Goal: Task Accomplishment & Management: Complete application form

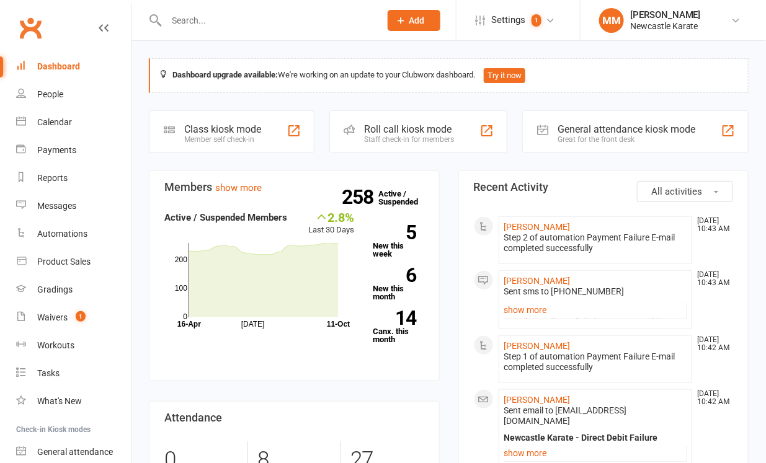
click at [186, 16] on input "text" at bounding box center [266, 20] width 209 height 17
paste input "[EMAIL_ADDRESS][DOMAIN_NAME]"
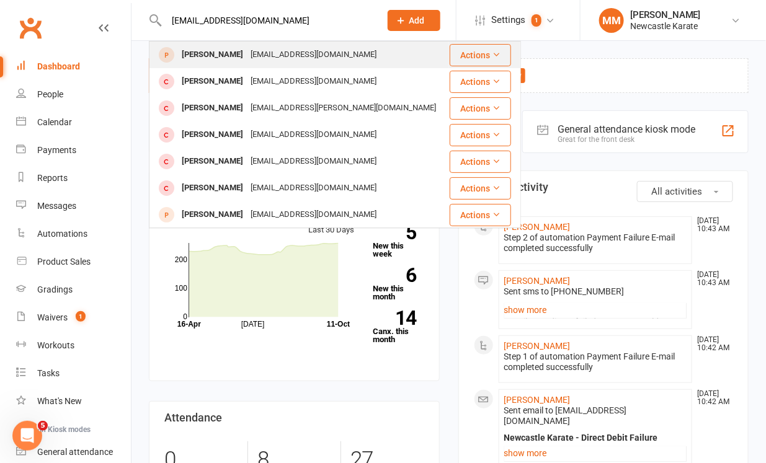
type input "[EMAIL_ADDRESS][DOMAIN_NAME]"
click at [239, 55] on div "[PERSON_NAME]" at bounding box center [212, 55] width 69 height 18
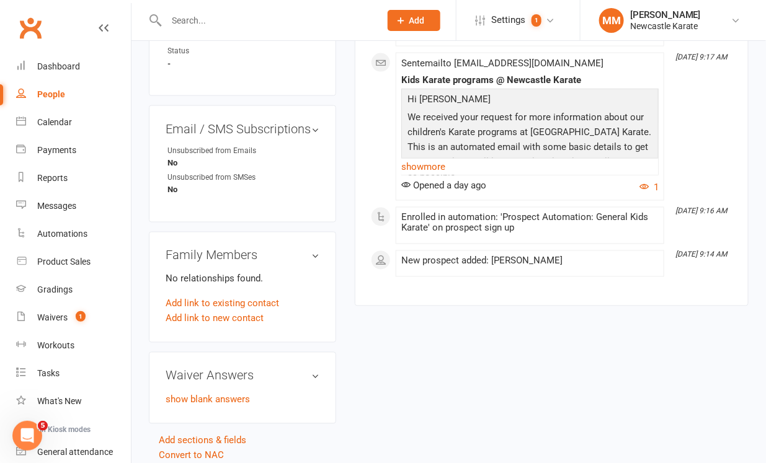
scroll to position [511, 0]
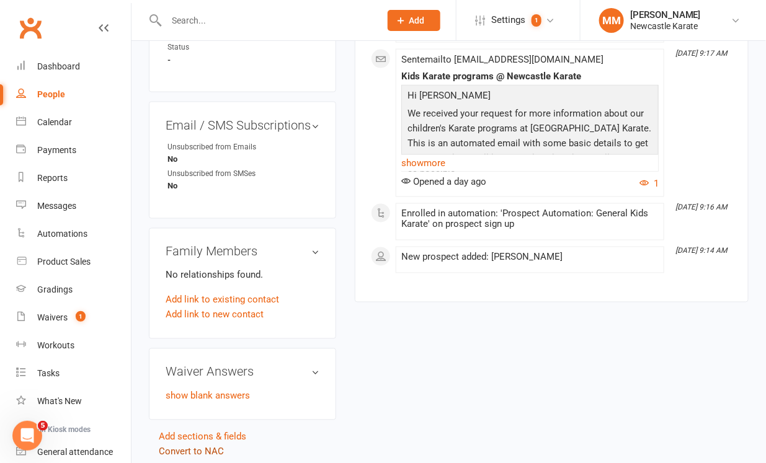
click at [174, 447] on link "Convert to NAC" at bounding box center [191, 452] width 65 height 11
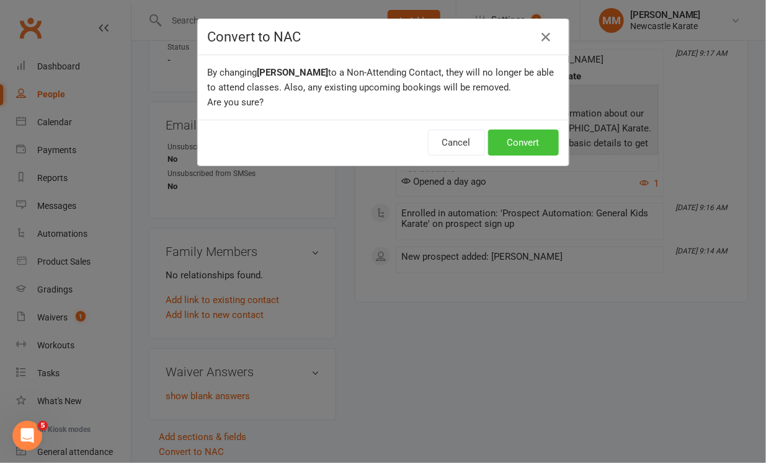
click at [525, 148] on button "Convert" at bounding box center [523, 143] width 71 height 26
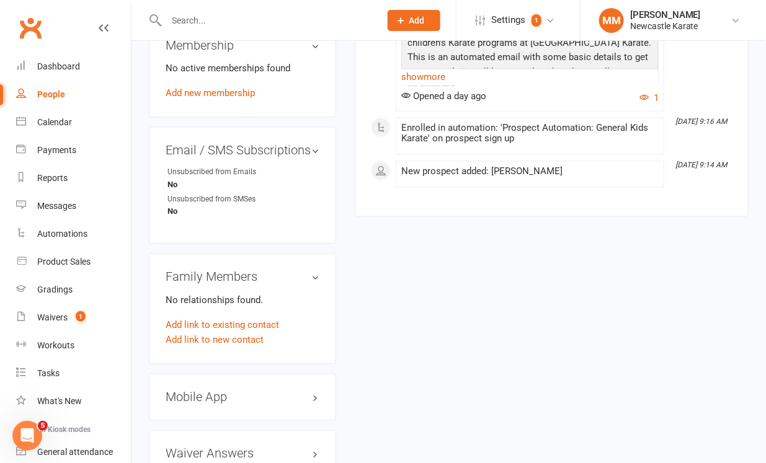
scroll to position [687, 0]
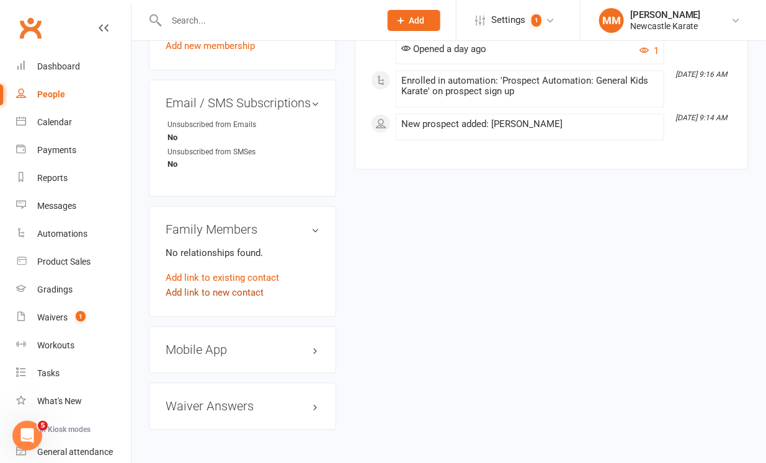
click at [230, 286] on link "Add link to new contact" at bounding box center [215, 293] width 98 height 15
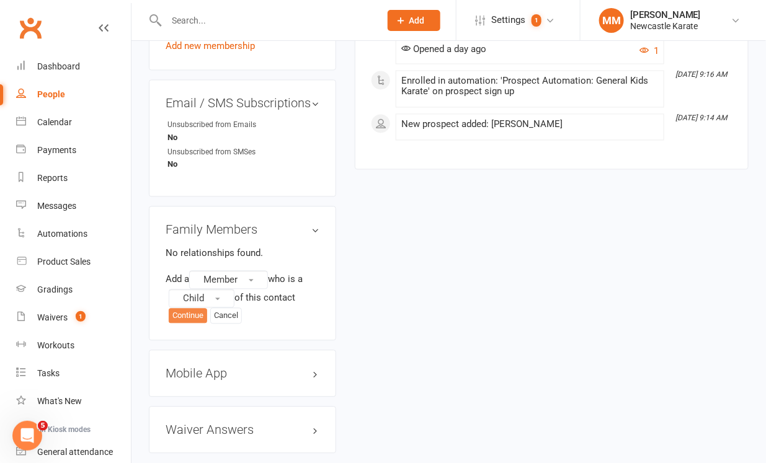
click at [190, 309] on button "Continue" at bounding box center [188, 316] width 38 height 15
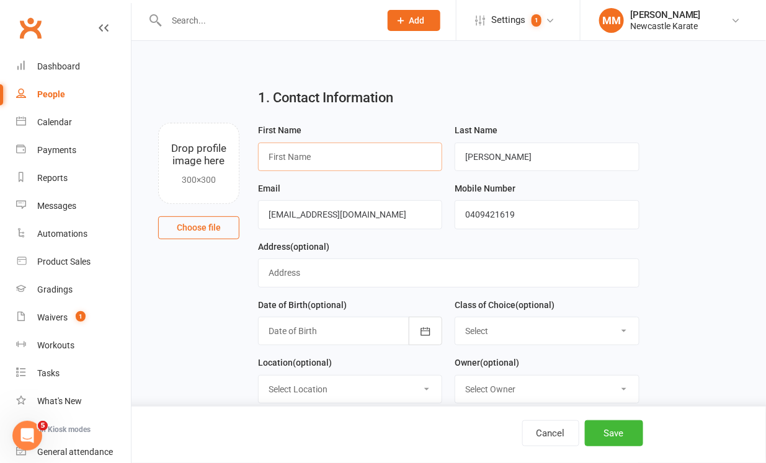
click at [292, 148] on input "text" at bounding box center [350, 157] width 184 height 29
paste input "[PERSON_NAME]"
type input "[PERSON_NAME]"
click at [422, 332] on icon "button" at bounding box center [425, 332] width 12 height 12
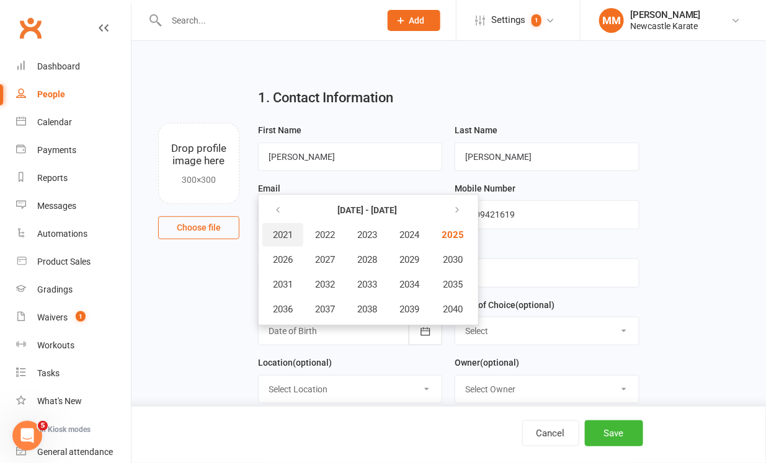
click at [283, 234] on span "2021" at bounding box center [283, 234] width 20 height 11
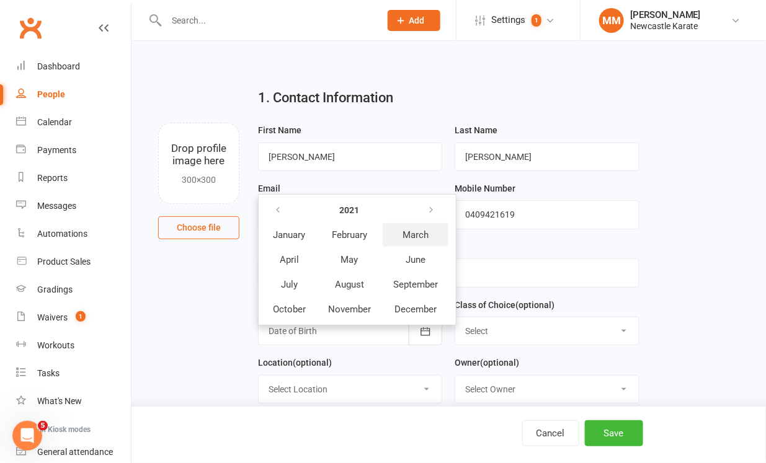
click at [432, 237] on button "March" at bounding box center [416, 235] width 66 height 24
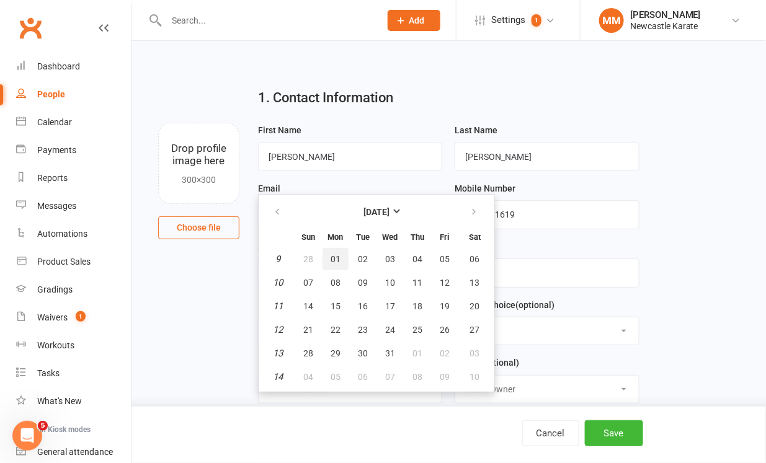
click at [326, 253] on button "01" at bounding box center [335, 259] width 26 height 22
type input "[DATE]"
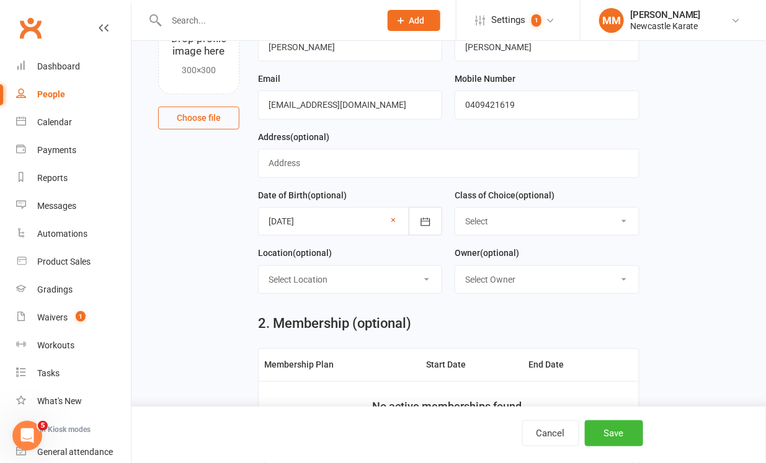
scroll to position [115, 0]
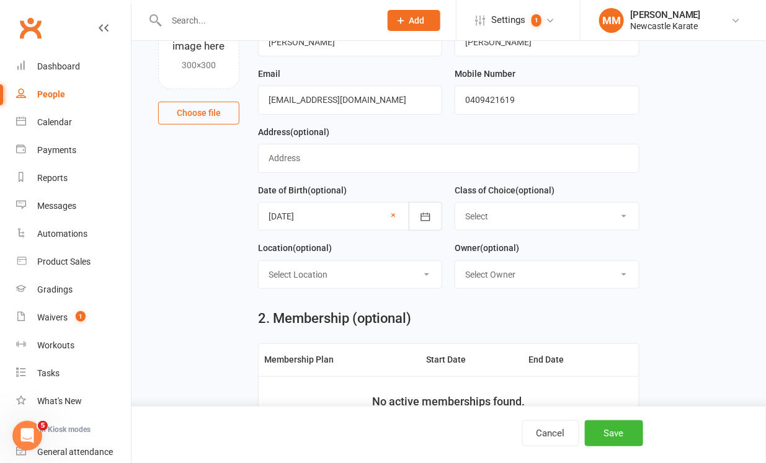
click at [530, 210] on select "Select Kinder Ninja [DEMOGRAPHIC_DATA] Tiny Tigers Karate [DEMOGRAPHIC_DATA] Ju…" at bounding box center [546, 216] width 183 height 27
select select "Kinder Ninja [DEMOGRAPHIC_DATA]"
click at [455, 203] on select "Select Kinder Ninja [DEMOGRAPHIC_DATA] Tiny Tigers Karate [DEMOGRAPHIC_DATA] Ju…" at bounding box center [546, 216] width 183 height 27
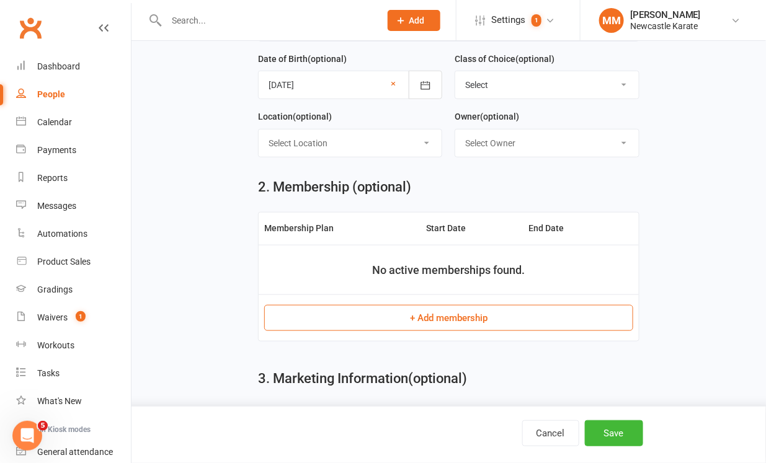
scroll to position [252, 0]
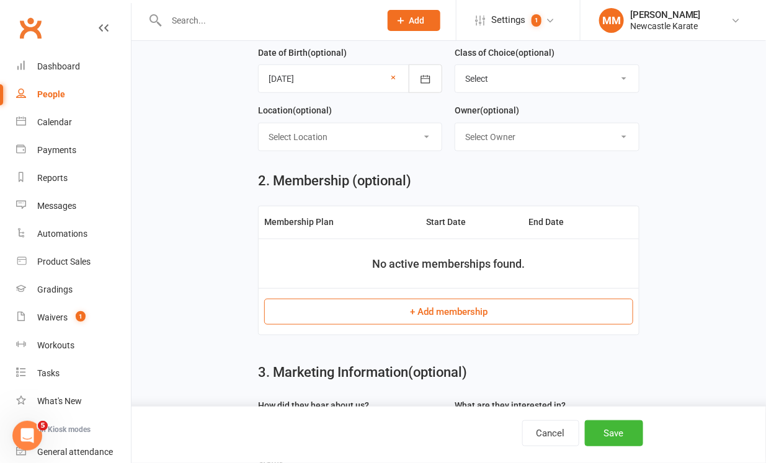
click at [496, 307] on button "+ Add membership" at bounding box center [448, 312] width 369 height 26
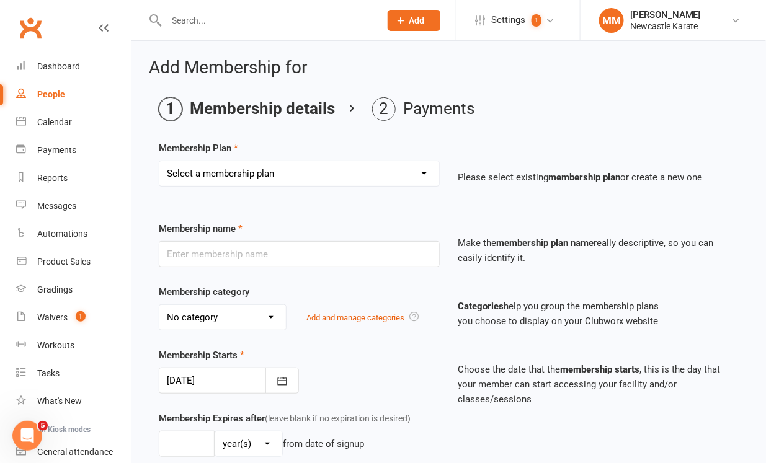
click at [335, 173] on select "Select a membership plan Create new Membership Plan INTRO Karate 2 weeks + Unif…" at bounding box center [299, 173] width 280 height 25
select select "1"
click at [159, 161] on select "Select a membership plan Create new Membership Plan INTRO Karate 2 weeks + Unif…" at bounding box center [299, 173] width 280 height 25
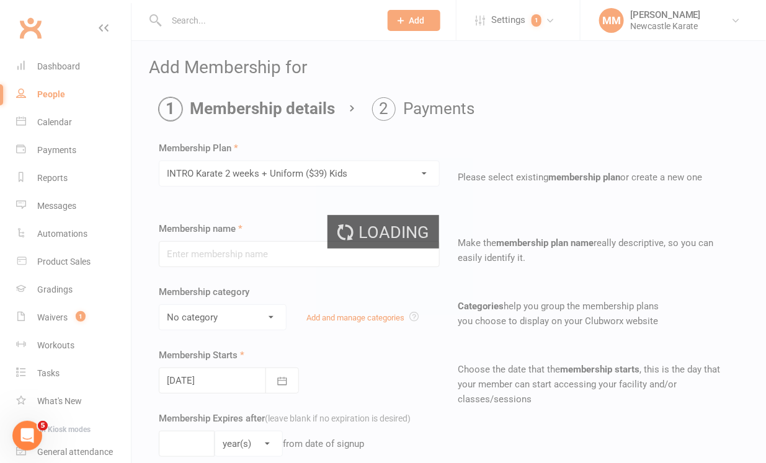
type input "INTRO Karate 2 weeks + Uniform ($39) Kids"
select select "4"
type input "3"
select select "1"
type input "2"
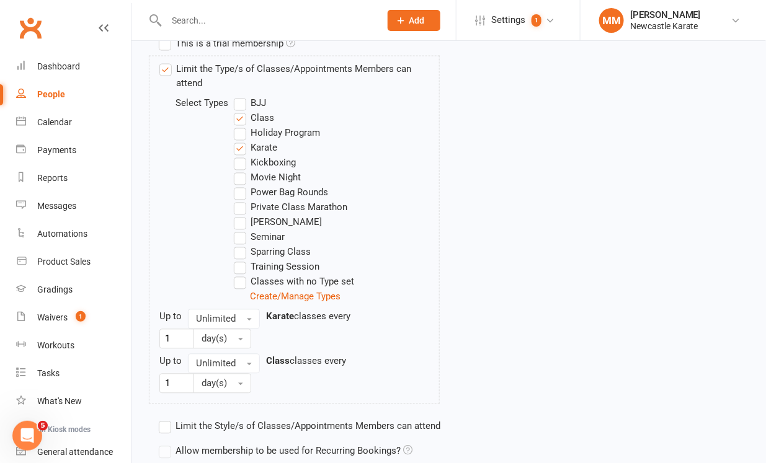
scroll to position [719, 0]
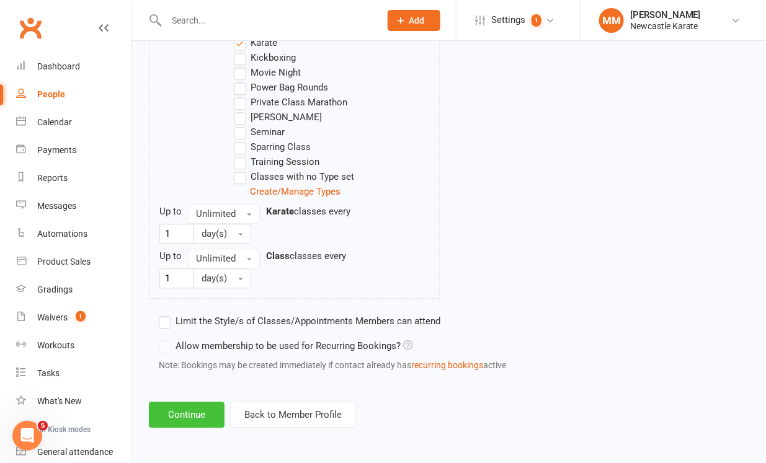
click at [177, 410] on button "Continue" at bounding box center [187, 415] width 76 height 26
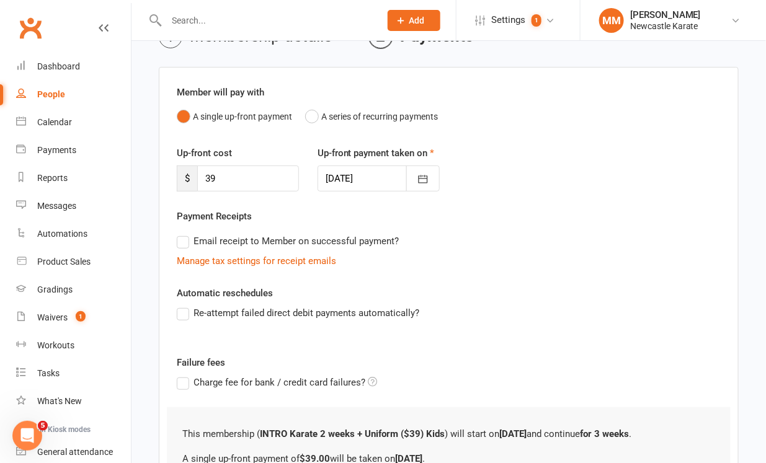
scroll to position [212, 0]
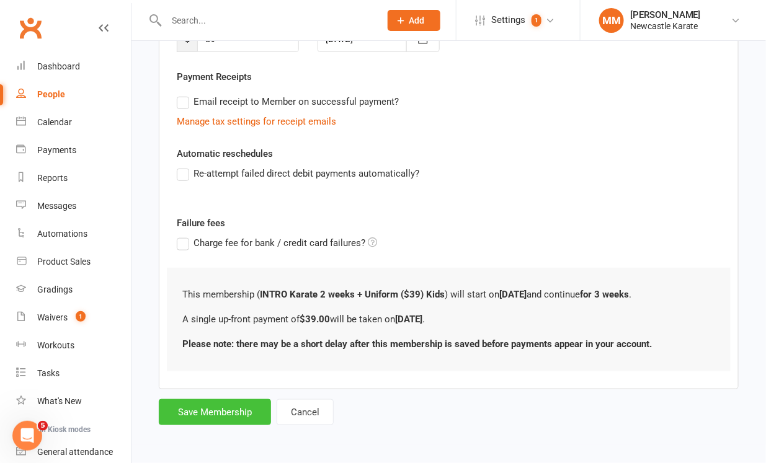
click at [223, 415] on button "Save Membership" at bounding box center [215, 412] width 112 height 26
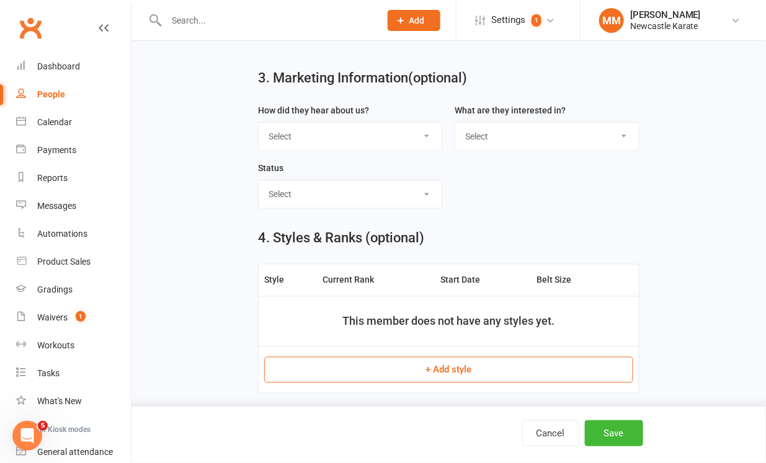
scroll to position [541, 0]
click at [411, 363] on button "+ Add style" at bounding box center [448, 369] width 369 height 26
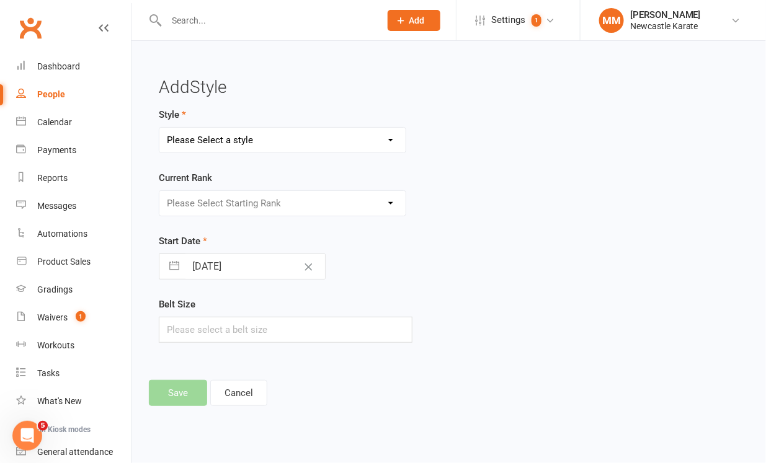
click at [319, 146] on select "Please Select a style BJJ - Adults Karate Kickboxing [DEMOGRAPHIC_DATA] Kickbox…" at bounding box center [282, 140] width 246 height 25
select select "33"
click at [159, 128] on select "Please Select a style BJJ - Adults Karate Kickboxing [DEMOGRAPHIC_DATA] Kickbox…" at bounding box center [282, 140] width 246 height 25
click at [291, 197] on select "Please Select Starting Rank Select White belt below 10th Kyu - White Belt 9th K…" at bounding box center [282, 203] width 246 height 25
select select "361"
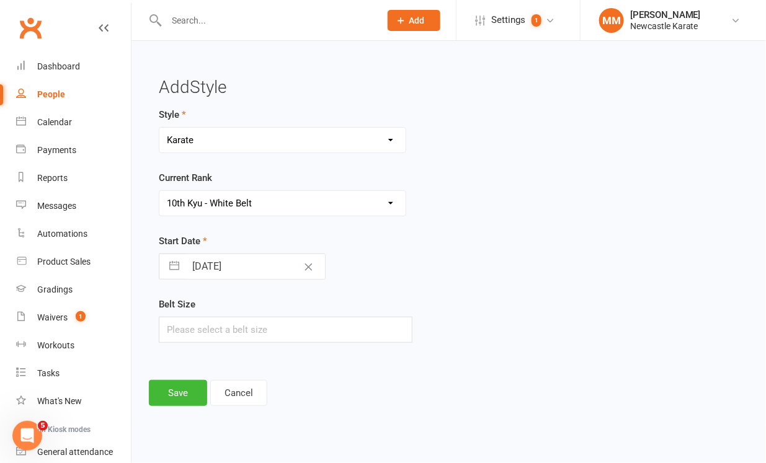
click at [159, 191] on select "Please Select Starting Rank Select White belt below 10th Kyu - White Belt 9th K…" at bounding box center [282, 203] width 246 height 25
click at [179, 394] on button "Save" at bounding box center [178, 393] width 58 height 26
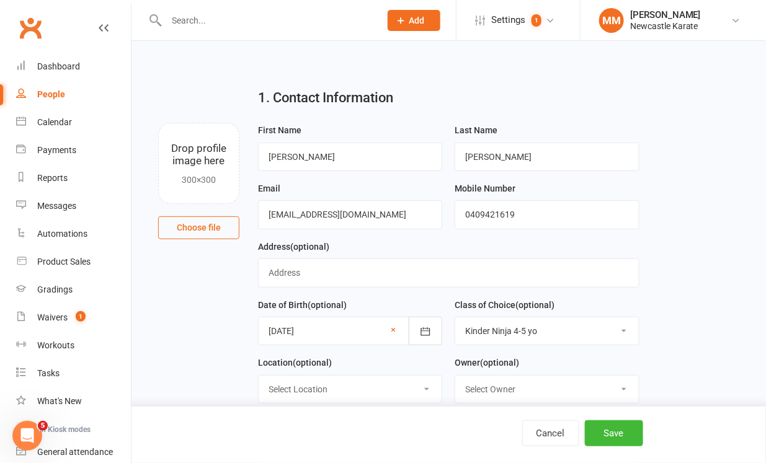
scroll to position [550, 0]
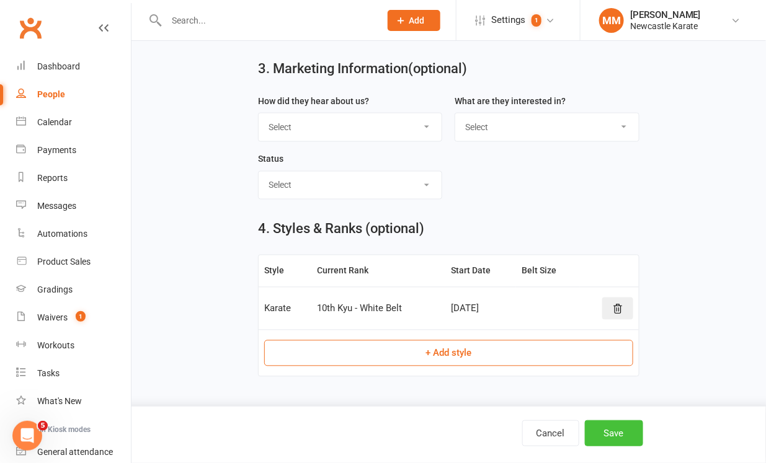
click at [616, 438] on button "Save" at bounding box center [614, 433] width 58 height 26
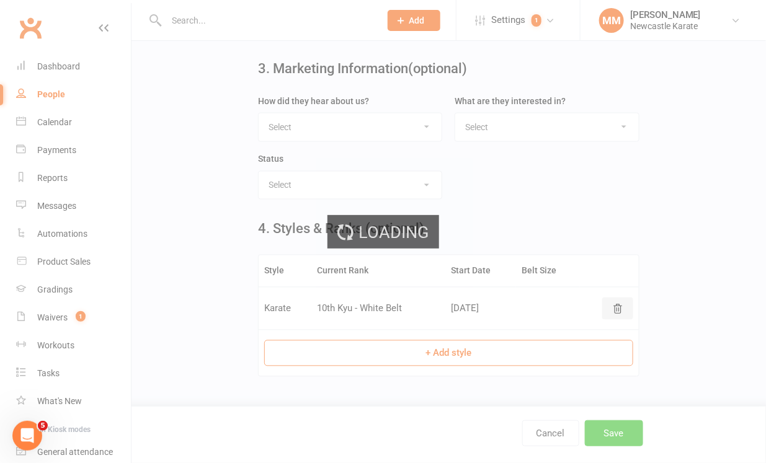
scroll to position [0, 0]
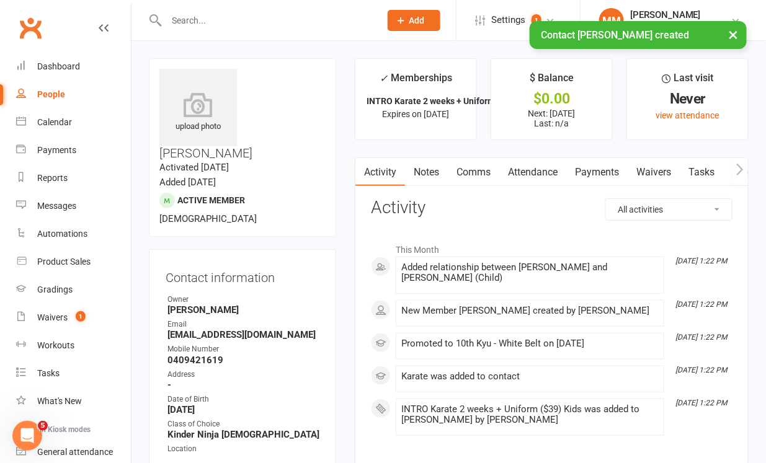
click at [597, 171] on link "Payments" at bounding box center [596, 172] width 61 height 29
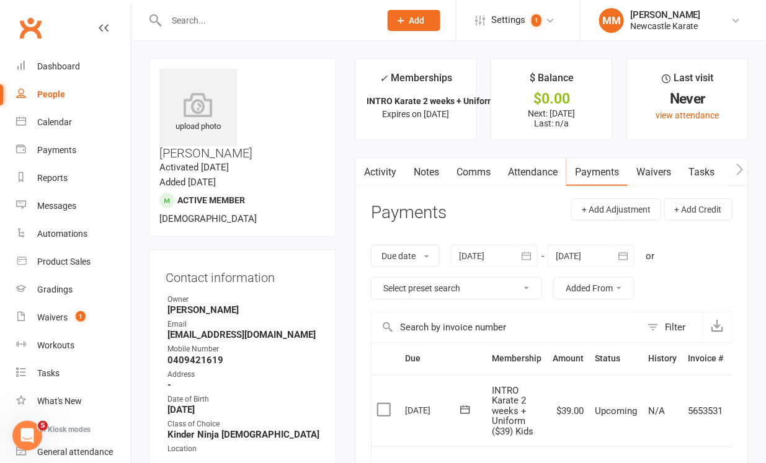
scroll to position [0, 22]
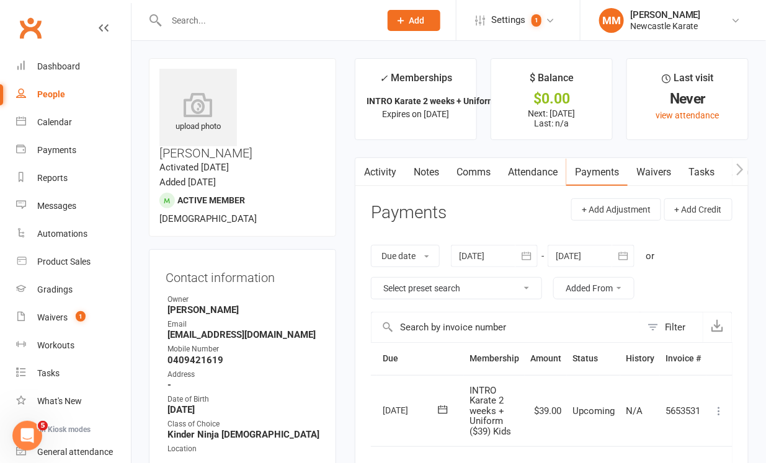
click at [721, 409] on icon at bounding box center [719, 411] width 12 height 12
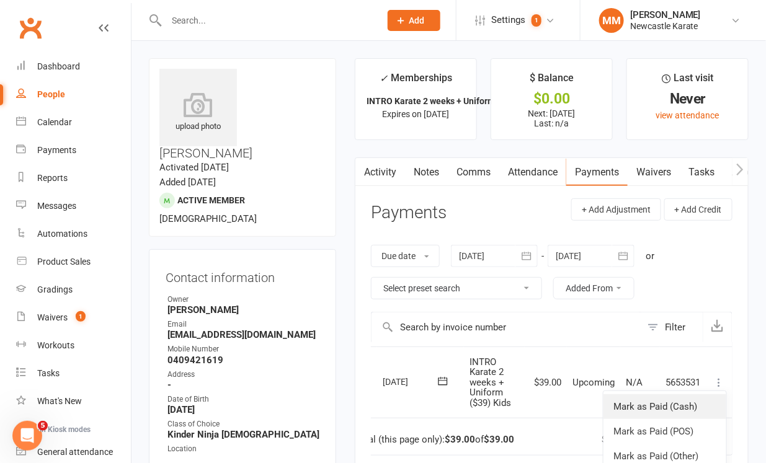
scroll to position [30, 22]
click at [698, 451] on link "Mark as Paid (Other)" at bounding box center [664, 455] width 123 height 25
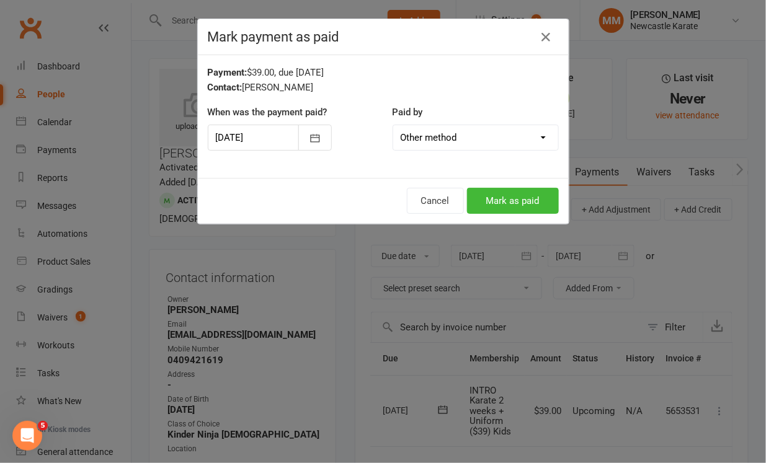
click at [510, 136] on select "Cash POS Other method" at bounding box center [475, 137] width 165 height 25
click at [525, 136] on select "Cash POS Other method" at bounding box center [475, 137] width 165 height 25
click at [514, 202] on button "Mark as paid" at bounding box center [513, 201] width 92 height 26
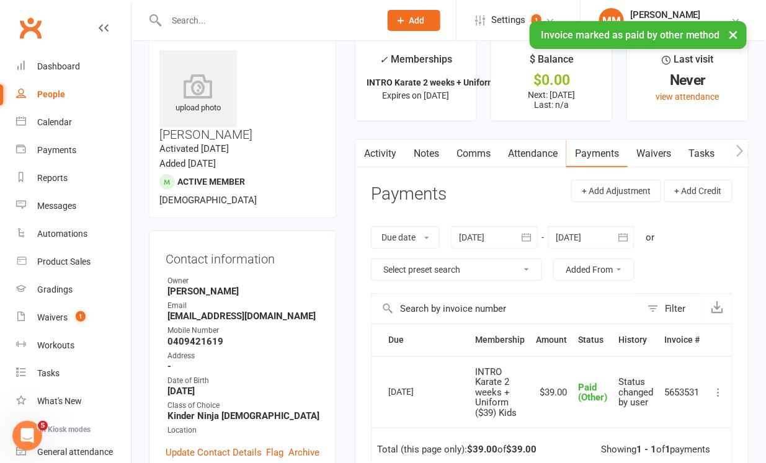
scroll to position [0, 0]
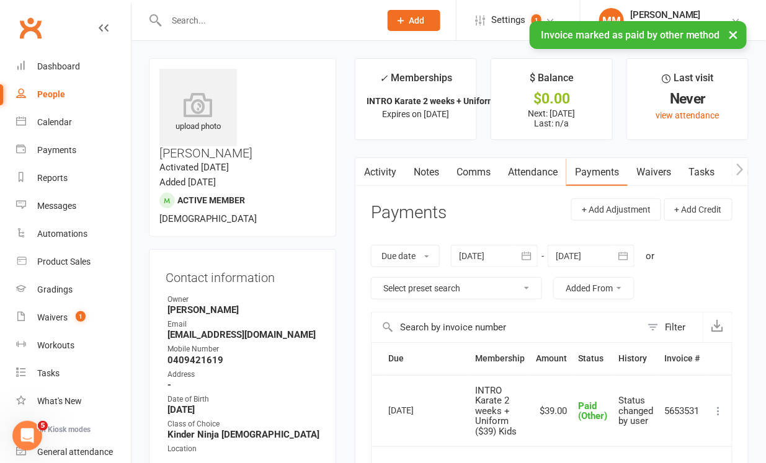
click at [476, 168] on link "Comms" at bounding box center [473, 172] width 51 height 29
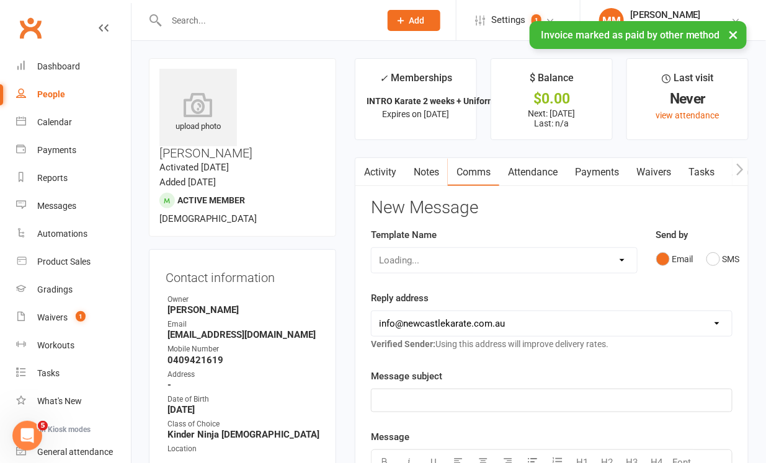
click at [499, 263] on div "Loading..." at bounding box center [504, 260] width 266 height 26
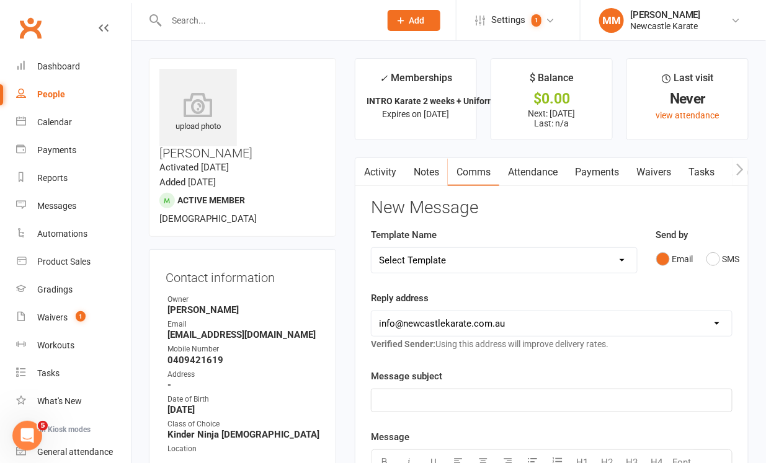
click at [496, 262] on select "Select Template [SMS] SMS 2 for 1 $39 [Email] An Enquiry - Juniors [Email] An E…" at bounding box center [503, 260] width 265 height 25
select select "36"
click at [371, 248] on select "Select Template [SMS] SMS 2 for 1 $39 [Email] An Enquiry - Juniors [Email] An E…" at bounding box center [503, 260] width 265 height 25
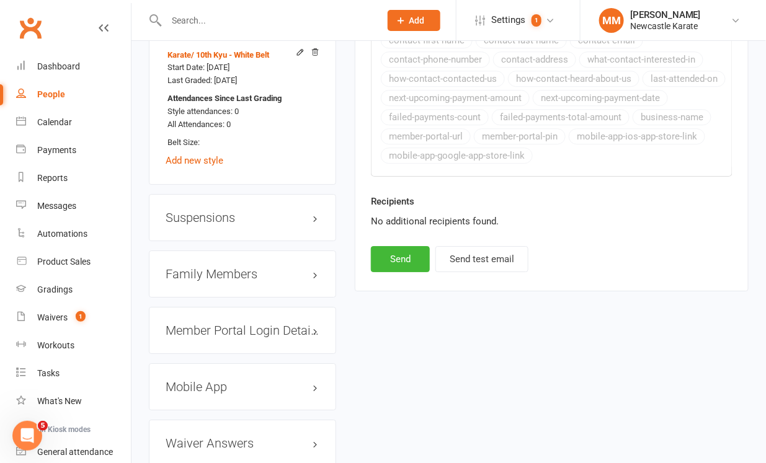
scroll to position [1090, 0]
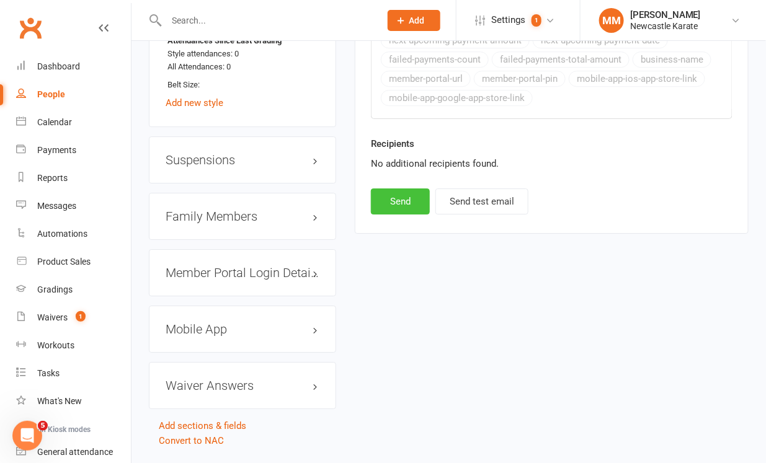
click at [398, 213] on button "Send" at bounding box center [400, 202] width 59 height 26
select select
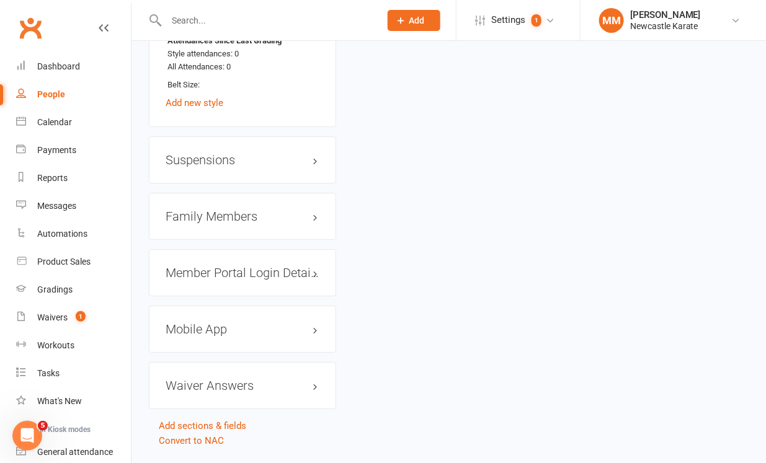
click at [35, 37] on link "Clubworx" at bounding box center [30, 27] width 31 height 31
